Goal: Task Accomplishment & Management: Complete application form

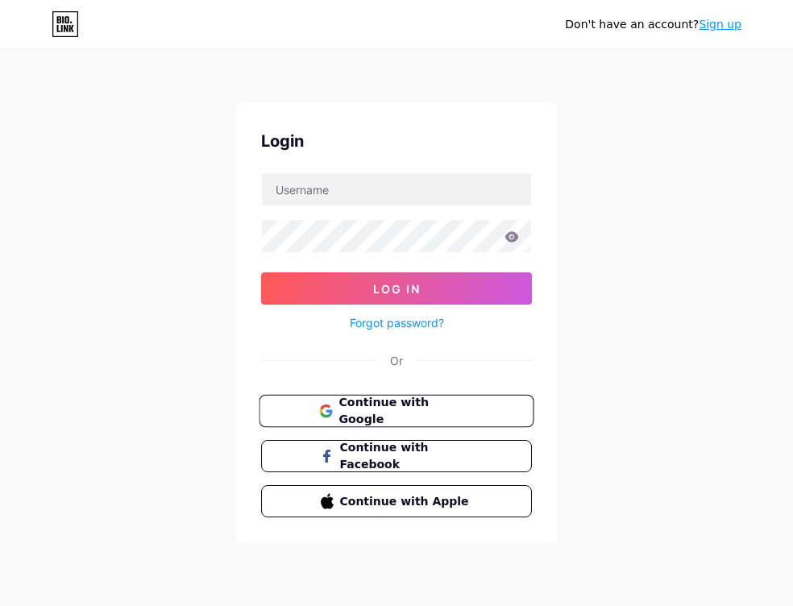
drag, startPoint x: 317, startPoint y: 403, endPoint x: 263, endPoint y: 420, distance: 56.6
click at [315, 403] on button "Continue with Google" at bounding box center [396, 411] width 275 height 33
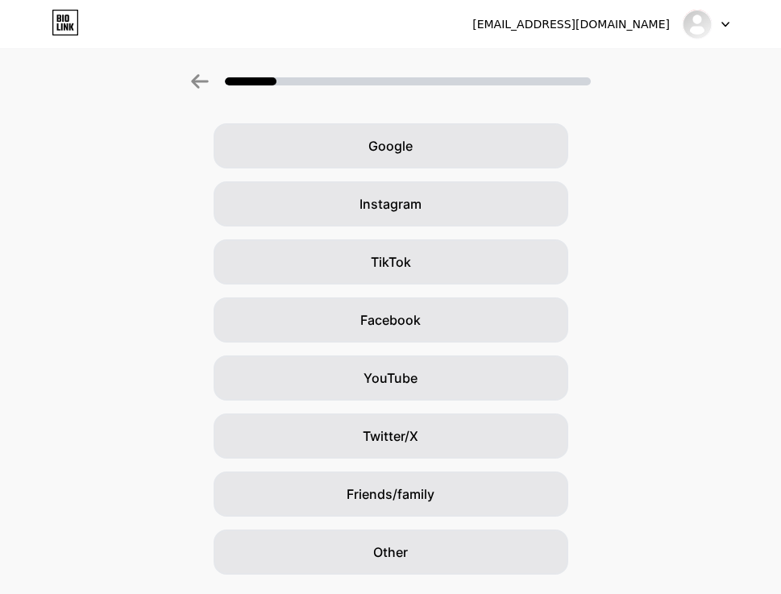
scroll to position [101, 0]
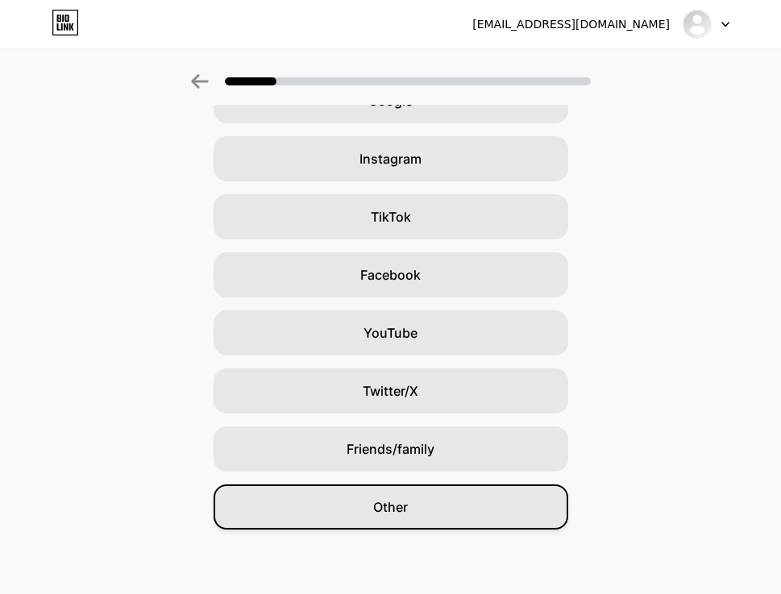
click at [363, 518] on div "Other" at bounding box center [391, 507] width 355 height 45
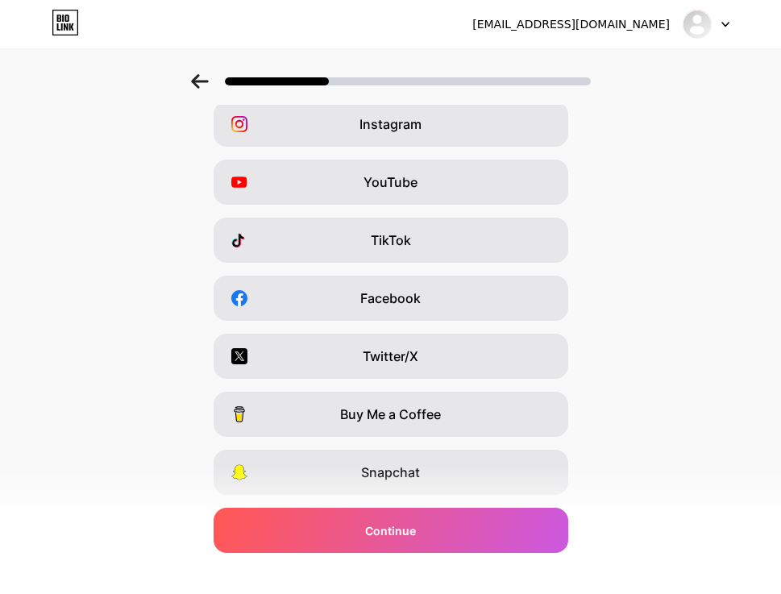
scroll to position [181, 0]
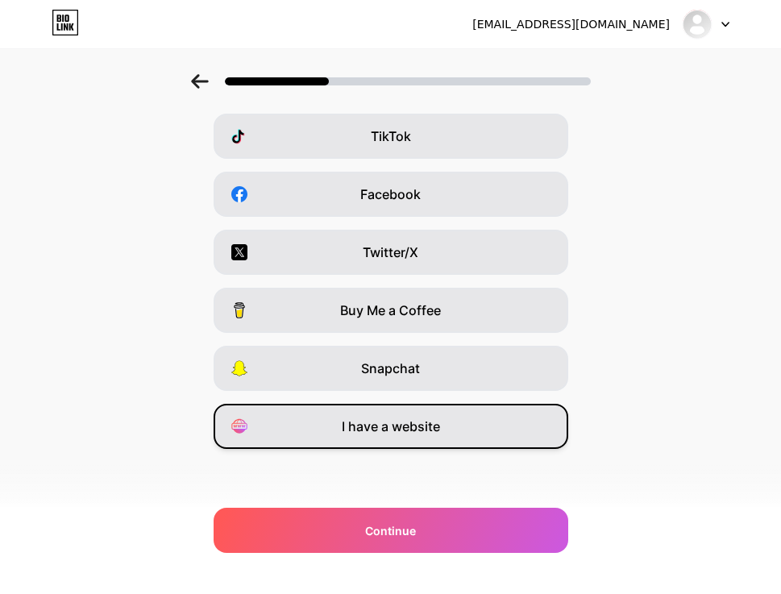
click at [404, 434] on span "I have a website" at bounding box center [391, 426] width 98 height 19
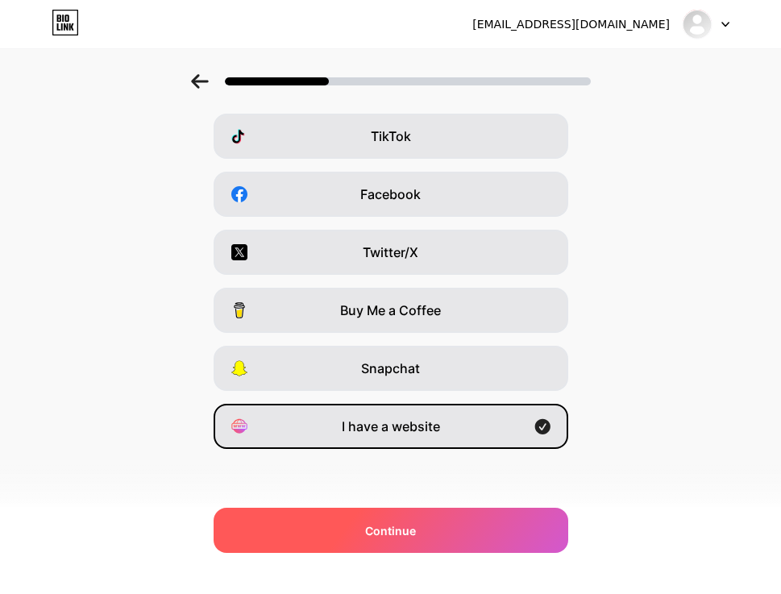
drag, startPoint x: 374, startPoint y: 531, endPoint x: 356, endPoint y: 524, distance: 19.6
click at [374, 531] on span "Continue" at bounding box center [390, 530] width 51 height 17
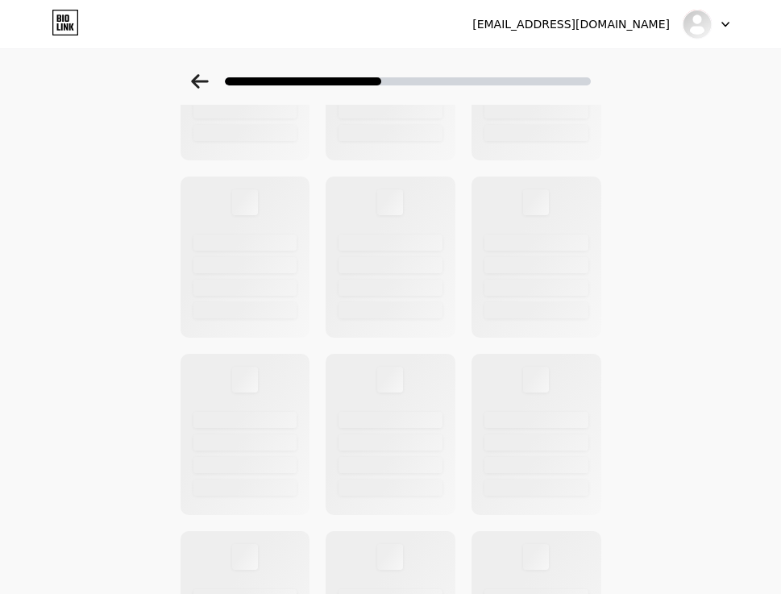
scroll to position [0, 0]
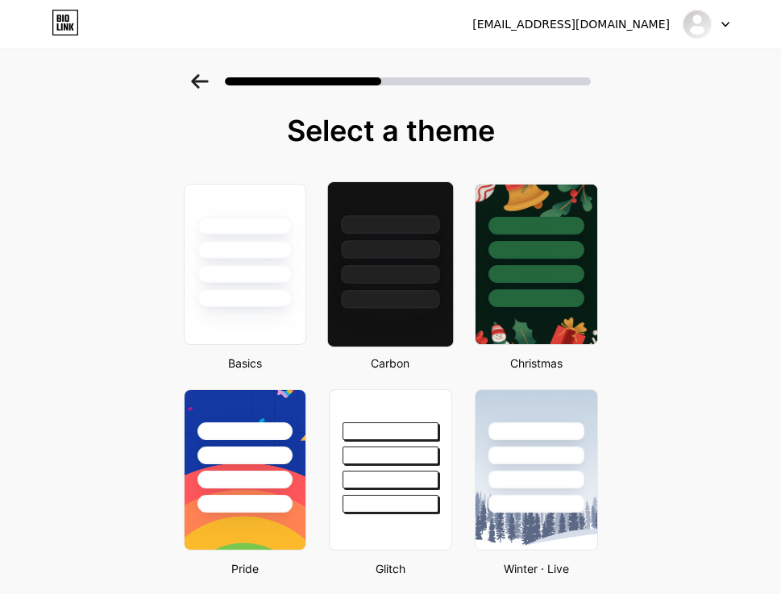
click at [354, 256] on div at bounding box center [390, 249] width 98 height 19
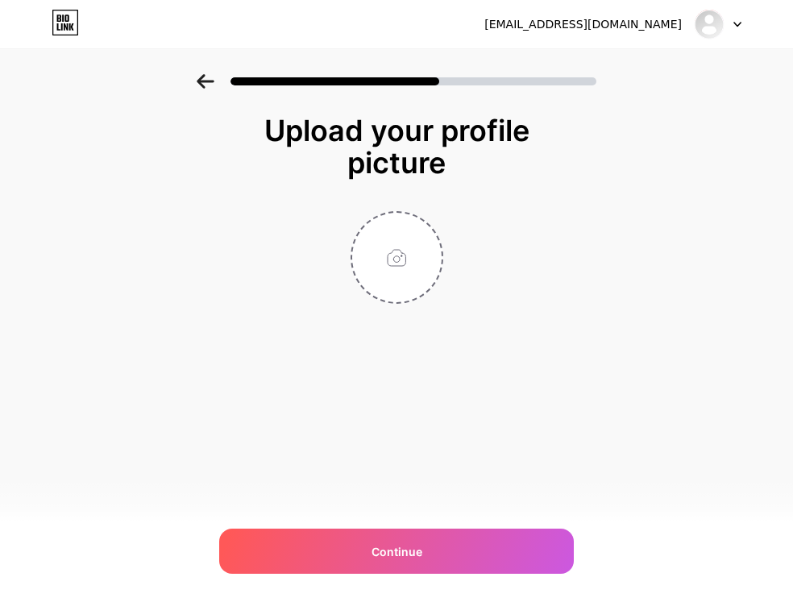
click at [672, 24] on div "bantikalekisa@gmail.com" at bounding box center [584, 24] width 198 height 17
click at [724, 20] on div at bounding box center [718, 24] width 47 height 29
click at [728, 20] on div at bounding box center [718, 24] width 47 height 29
click at [731, 24] on div at bounding box center [718, 24] width 47 height 29
click at [730, 24] on div at bounding box center [718, 24] width 47 height 29
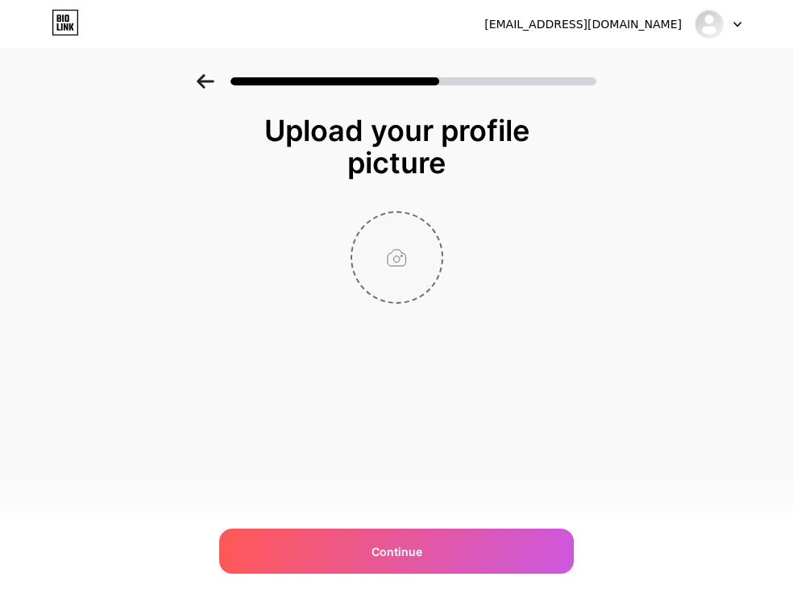
click at [432, 248] on input "file" at bounding box center [396, 257] width 89 height 89
type input "C:\fakepath\LOGOO.png"
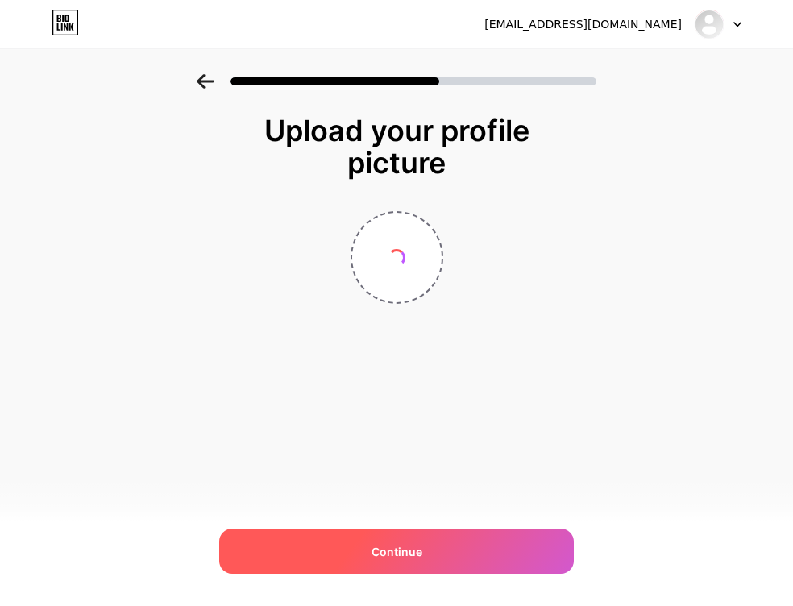
click at [431, 551] on div "Continue" at bounding box center [396, 551] width 355 height 45
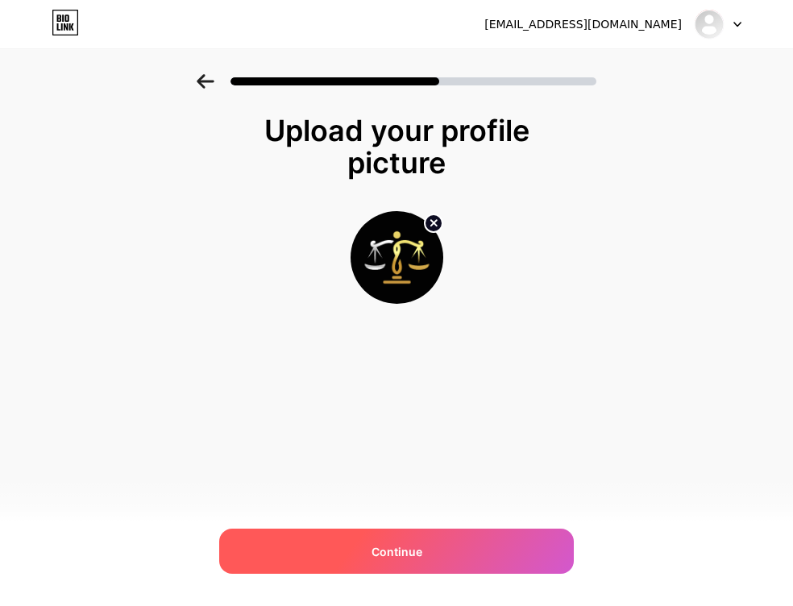
click at [360, 548] on div "Continue" at bounding box center [396, 551] width 355 height 45
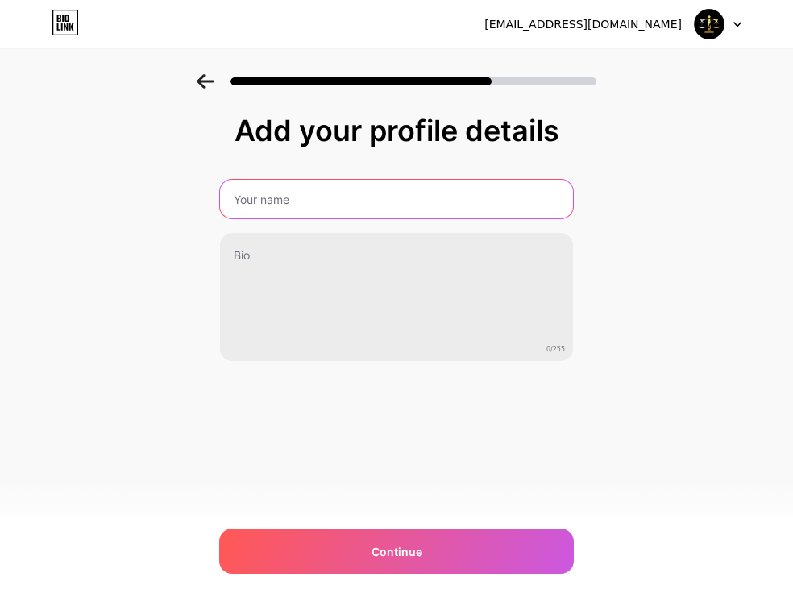
click at [318, 205] on input "text" at bounding box center [396, 199] width 353 height 39
click at [314, 205] on input "text" at bounding box center [397, 199] width 356 height 39
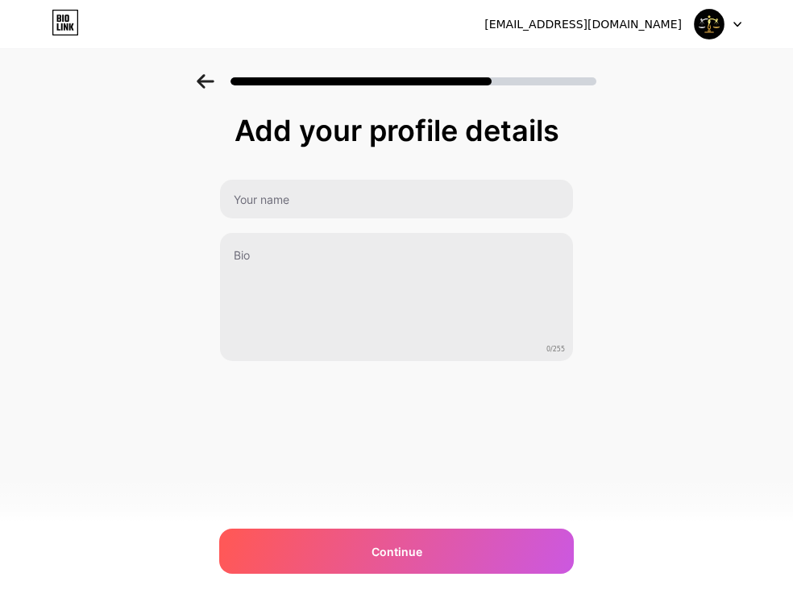
click at [48, 285] on div "Add your profile details 0/255 Continue Error" at bounding box center [396, 258] width 793 height 368
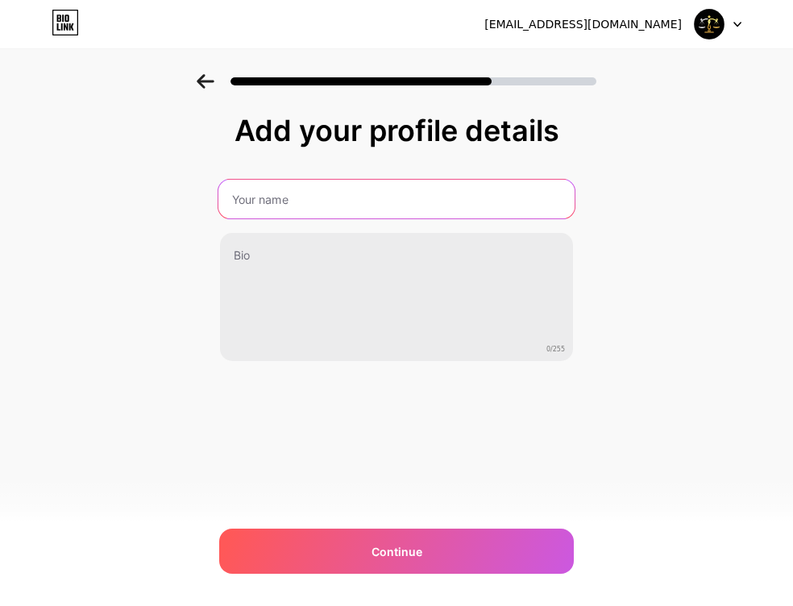
click at [294, 191] on input "text" at bounding box center [397, 199] width 356 height 39
click at [314, 198] on input "text" at bounding box center [397, 199] width 356 height 39
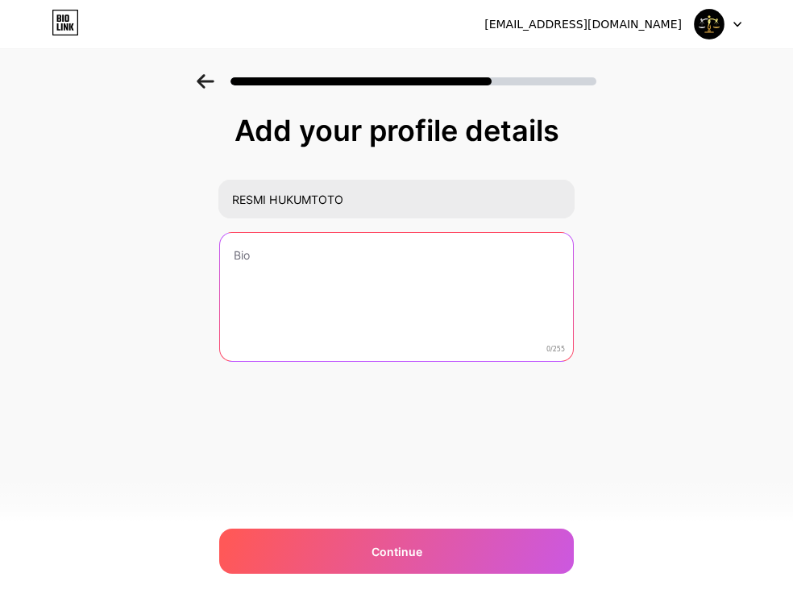
click at [249, 271] on textarea at bounding box center [396, 298] width 353 height 130
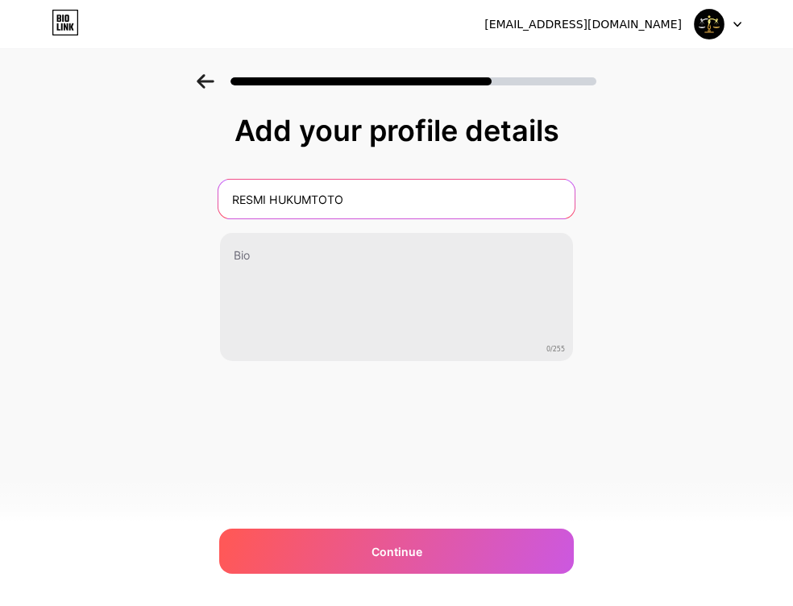
click at [270, 202] on input "RESMI HUKUMTOTO" at bounding box center [397, 199] width 356 height 39
type input "RESMIHUKUMTOTO"
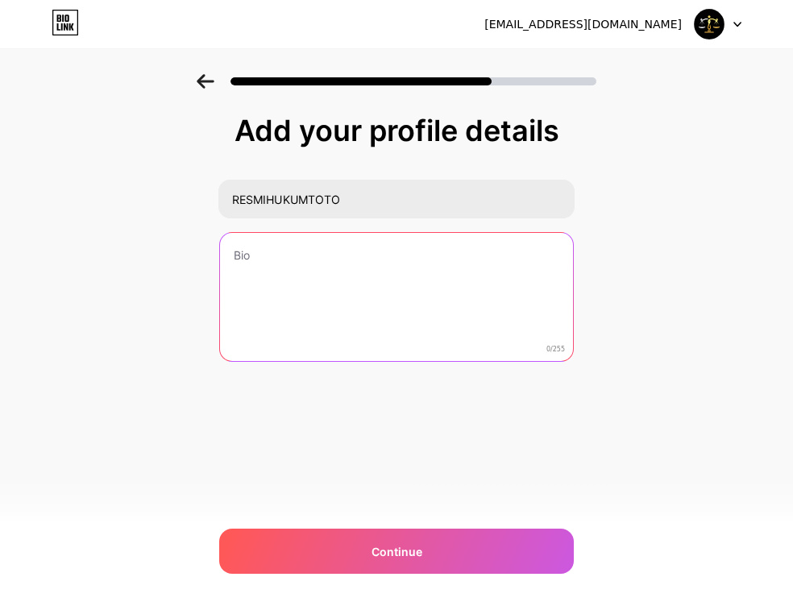
click at [293, 254] on textarea at bounding box center [396, 298] width 353 height 130
type textarea "L"
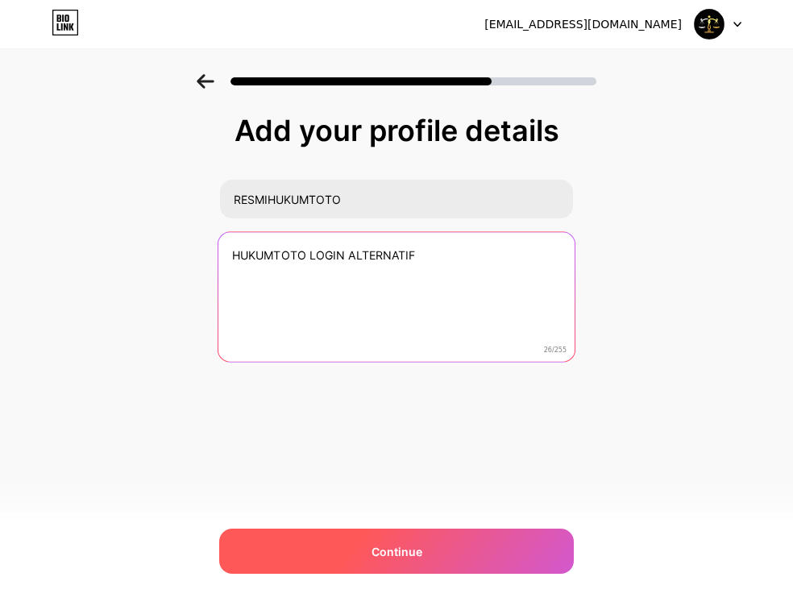
type textarea "HUKUMTOTO LOGIN ALTERNATIF"
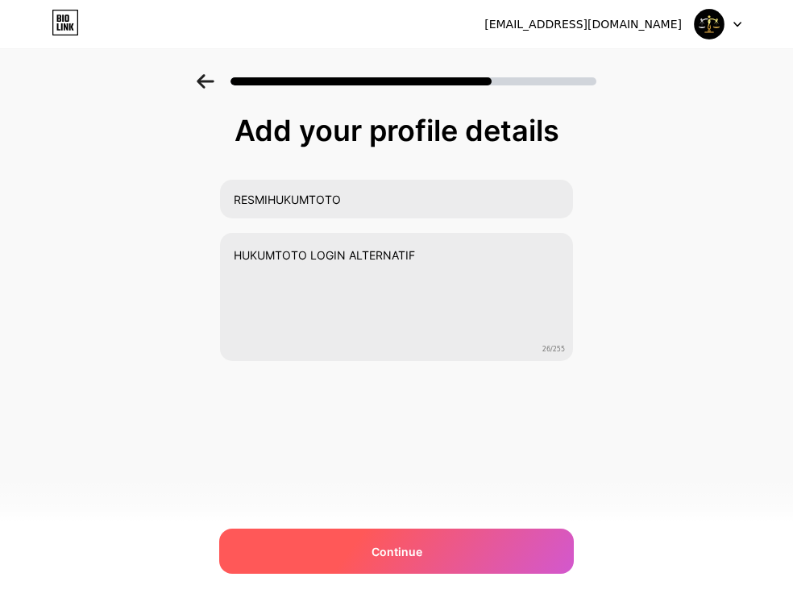
click at [444, 562] on div "Continue" at bounding box center [396, 551] width 355 height 45
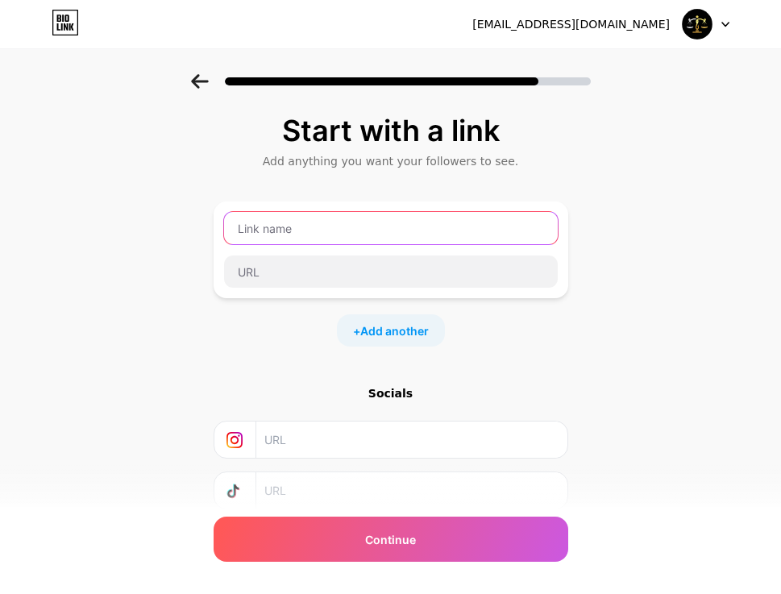
click at [307, 235] on input "text" at bounding box center [391, 228] width 334 height 32
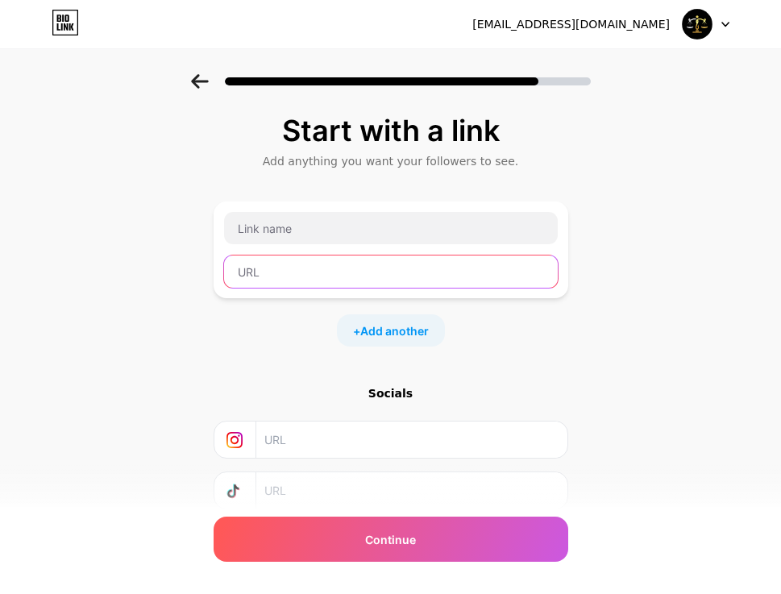
click at [302, 274] on input "text" at bounding box center [391, 272] width 334 height 32
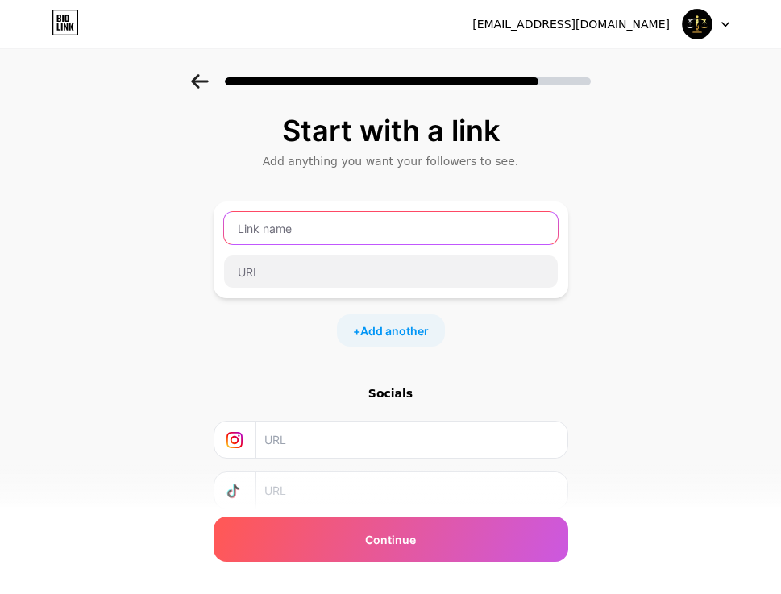
click at [302, 238] on input "text" at bounding box center [391, 228] width 334 height 32
type input "KLIK DISINI"
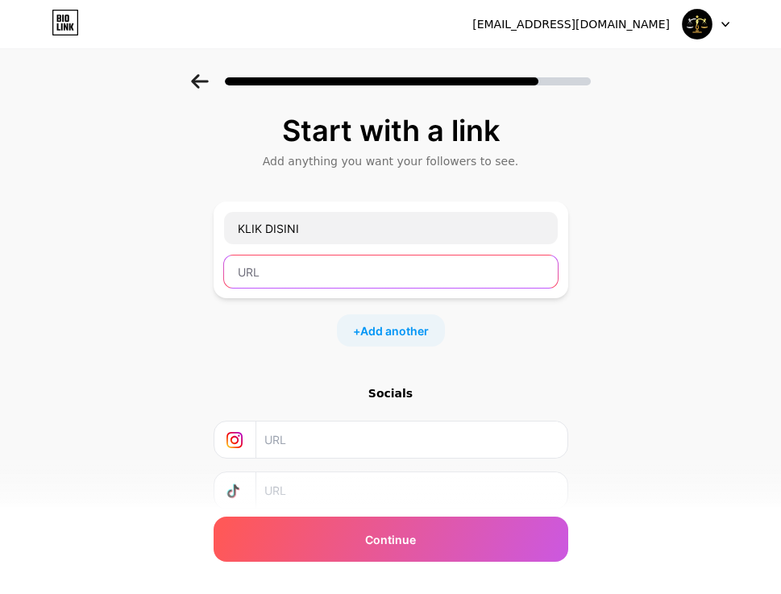
paste input "https://jogjatourwisata.id/register?referral_code=216198&member=216198"
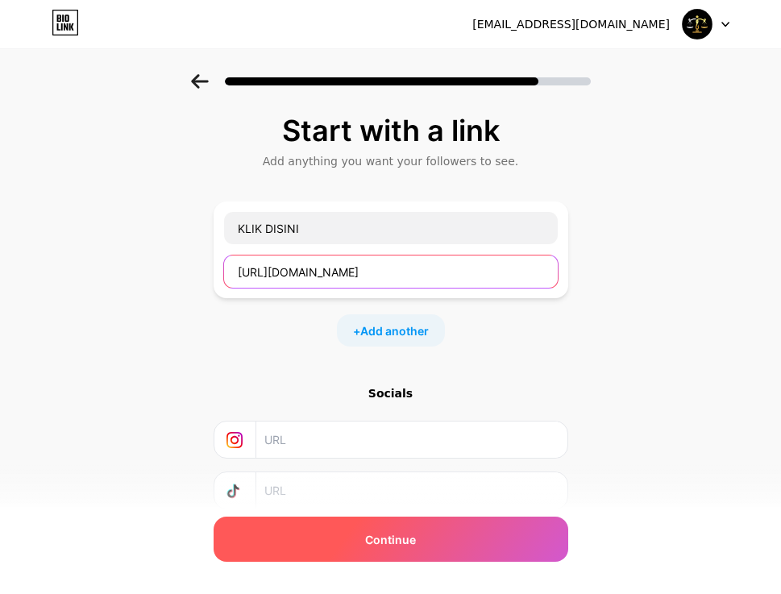
type input "https://jogjatourwisata.id/register?referral_code=216198&member=216198"
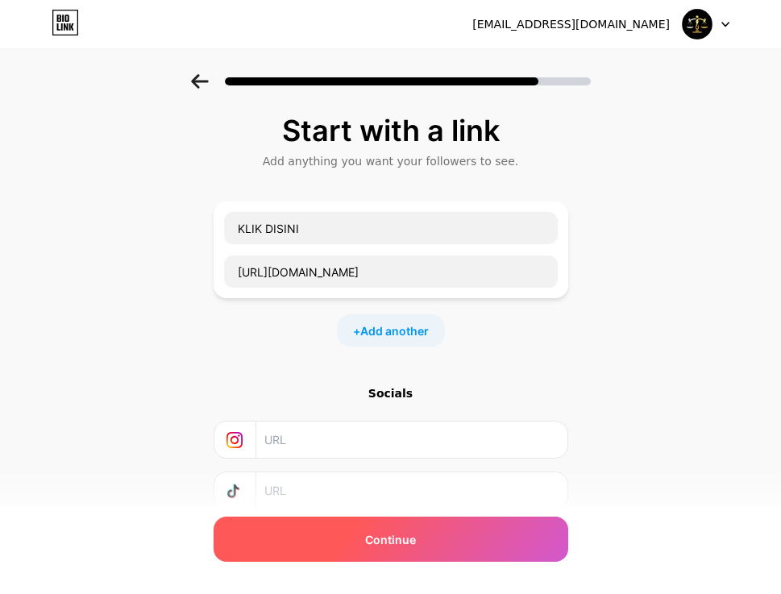
click at [325, 527] on div "Continue" at bounding box center [391, 539] width 355 height 45
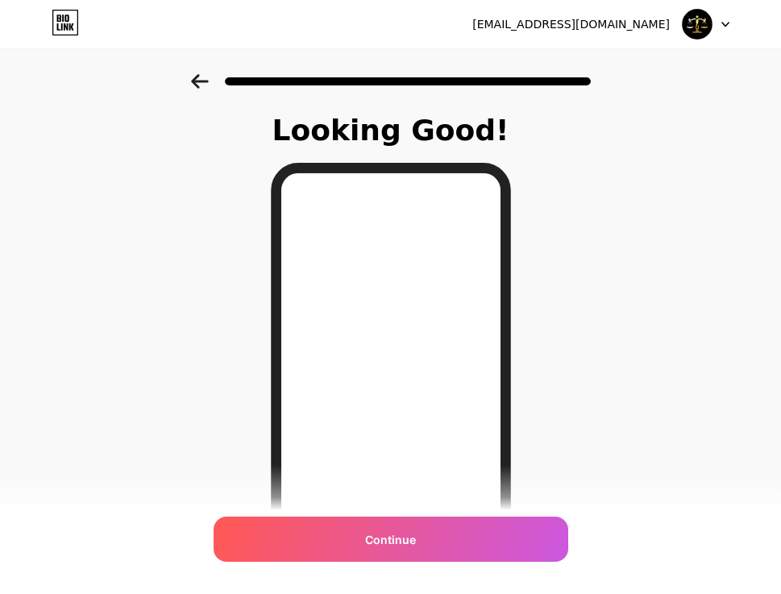
scroll to position [216, 0]
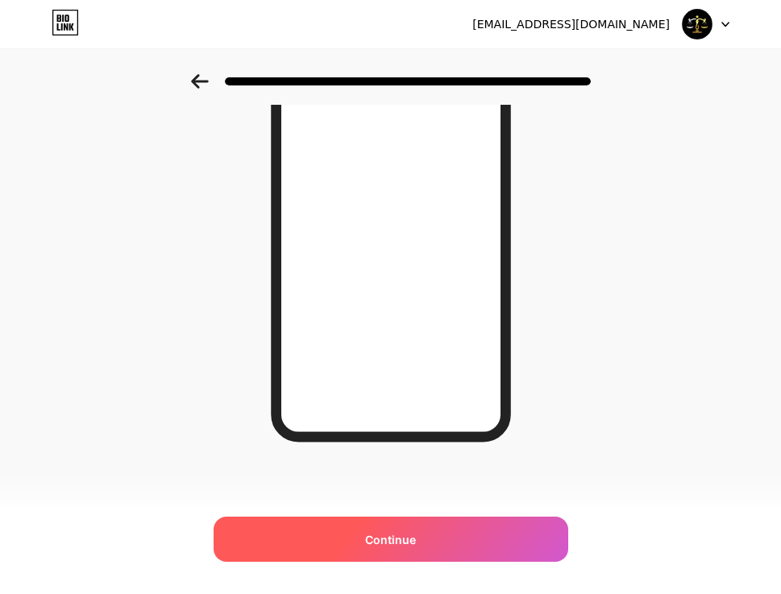
click at [335, 532] on div "Continue" at bounding box center [391, 539] width 355 height 45
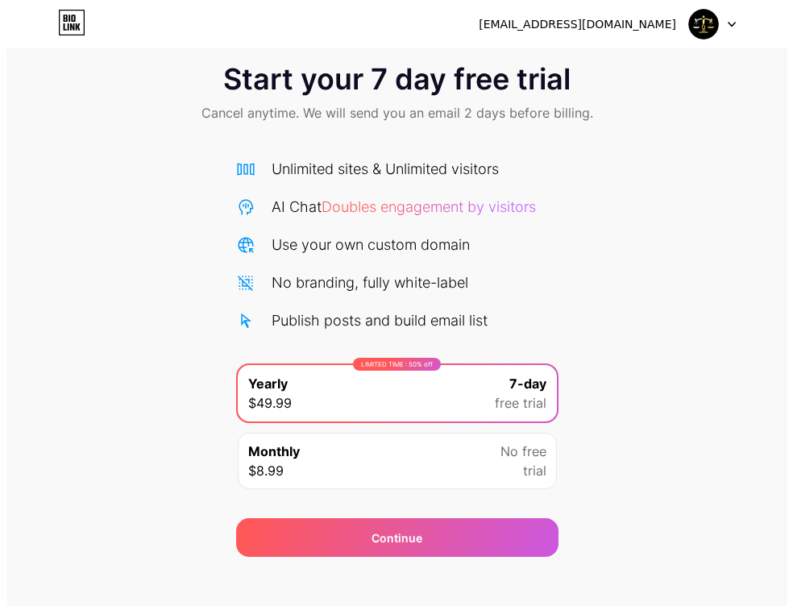
scroll to position [43, 0]
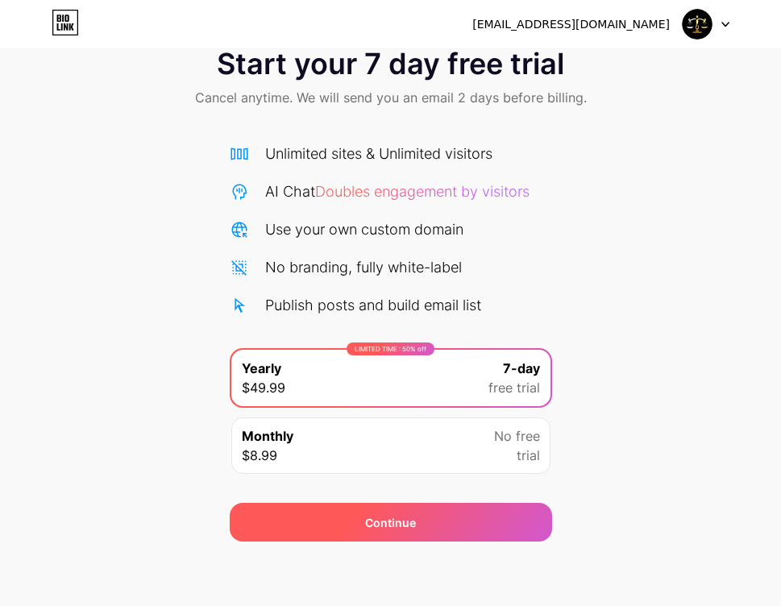
click at [398, 530] on span "Continue" at bounding box center [390, 522] width 51 height 17
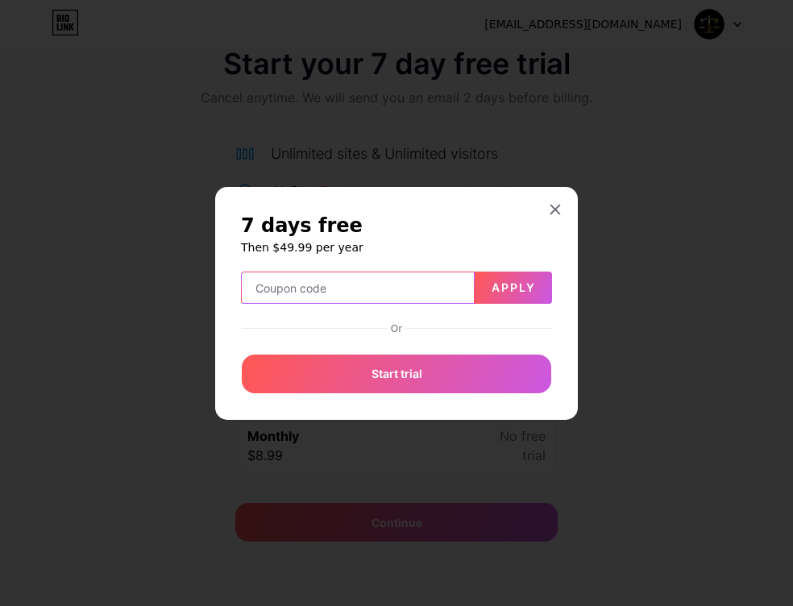
click at [302, 282] on input "text" at bounding box center [358, 289] width 232 height 32
